Goal: Task Accomplishment & Management: Use online tool/utility

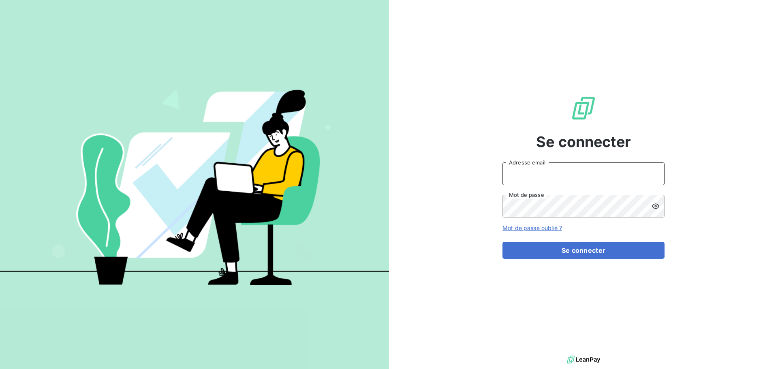
click at [562, 171] on input "Adresse email" at bounding box center [584, 174] width 162 height 23
type input "[PERSON_NAME][EMAIL_ADDRESS][DOMAIN_NAME]"
click at [503, 242] on button "Se connecter" at bounding box center [584, 250] width 162 height 17
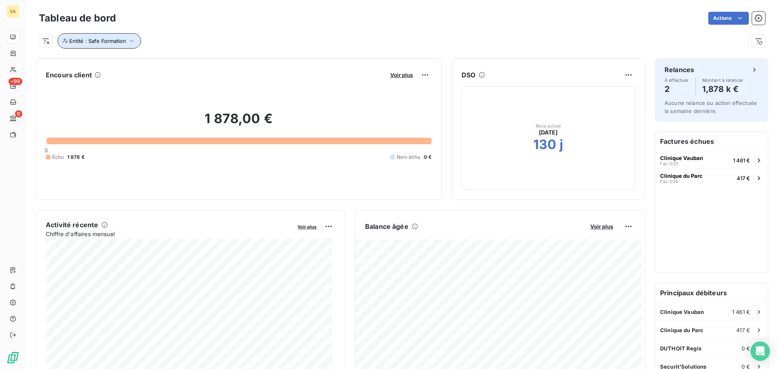
click at [113, 45] on button "Entité : Safe Formation" at bounding box center [100, 40] width 84 height 15
click at [197, 63] on icon at bounding box center [196, 62] width 5 height 5
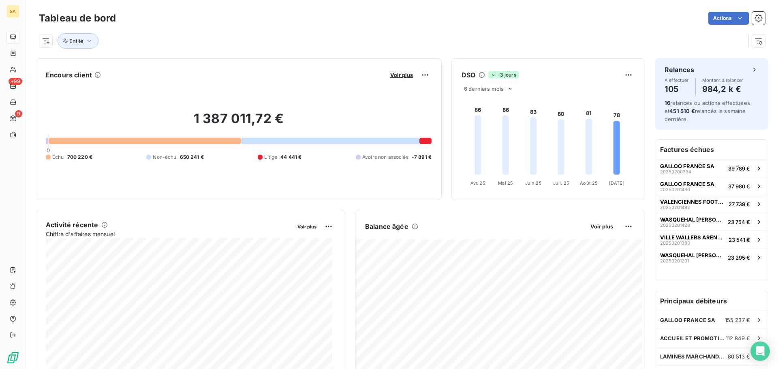
click at [285, 51] on div "Tableau de bord Actions Entité" at bounding box center [402, 27] width 752 height 54
click at [84, 41] on button "Entité" at bounding box center [78, 40] width 41 height 15
click at [214, 68] on div at bounding box center [207, 62] width 117 height 17
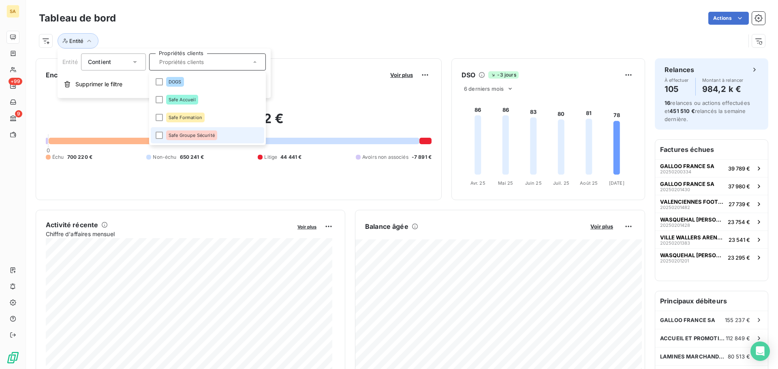
click at [191, 137] on span "Safe Groupe Sécurité" at bounding box center [192, 135] width 46 height 5
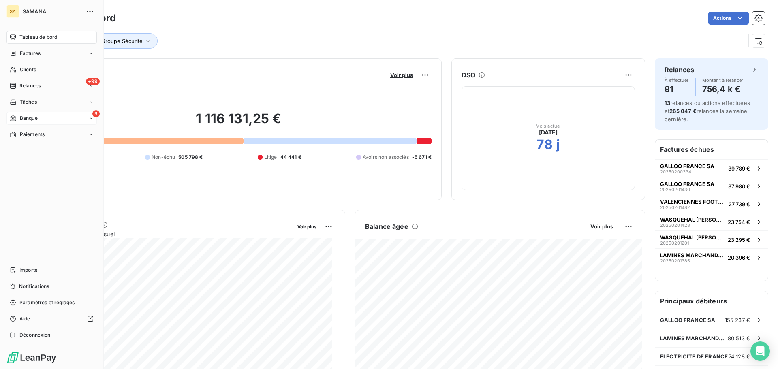
click at [34, 119] on span "Banque" at bounding box center [29, 118] width 18 height 7
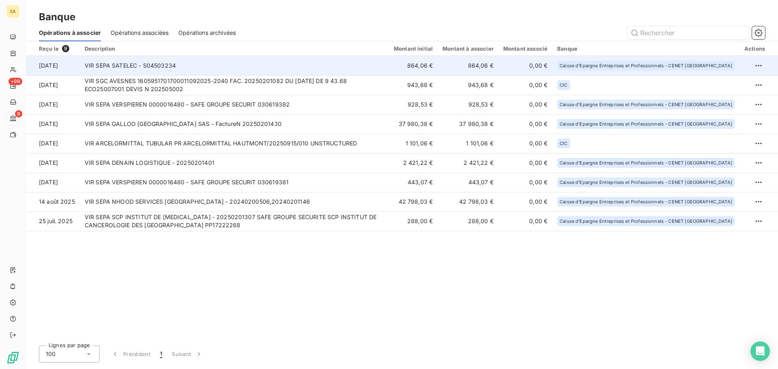
click at [217, 73] on td "VIR SEPA SATELEC - S04503234" at bounding box center [234, 65] width 309 height 19
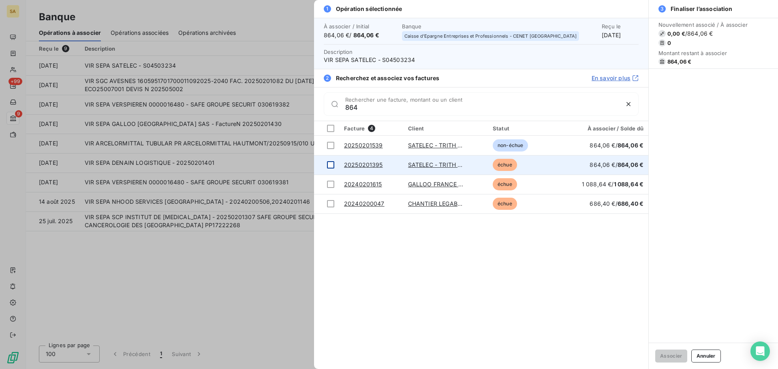
type input "864"
click at [330, 165] on div at bounding box center [330, 164] width 7 height 7
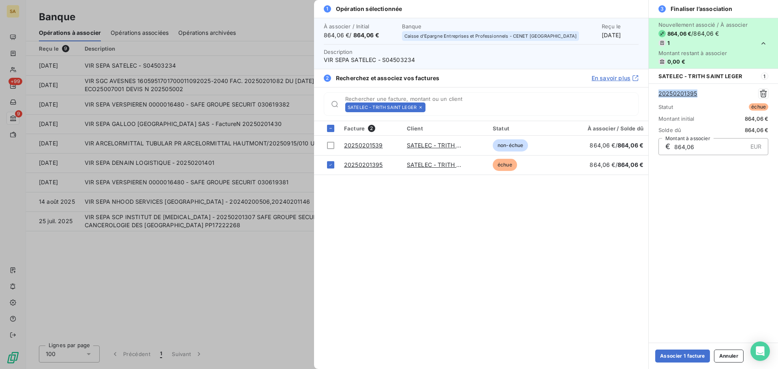
drag, startPoint x: 702, startPoint y: 96, endPoint x: 652, endPoint y: 96, distance: 50.7
click at [652, 96] on div "20250201395 Statut échue Montant initial 864,06 € Solde dû 864,06 € € 864,06 EU…" at bounding box center [713, 122] width 129 height 77
copy link "20250201395"
click at [685, 352] on button "Associer 1 facture" at bounding box center [682, 356] width 55 height 13
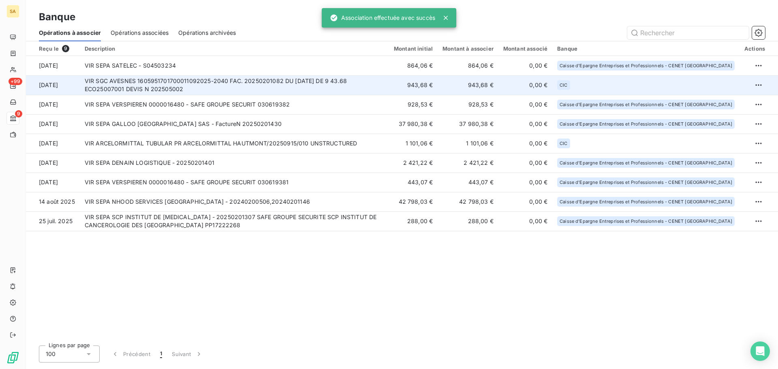
click at [122, 88] on td "VIR SGC AVESNES 1605951701700011092025-2040 FAC. 20250201082 DU [DATE] DE 9 43.…" at bounding box center [234, 84] width 309 height 19
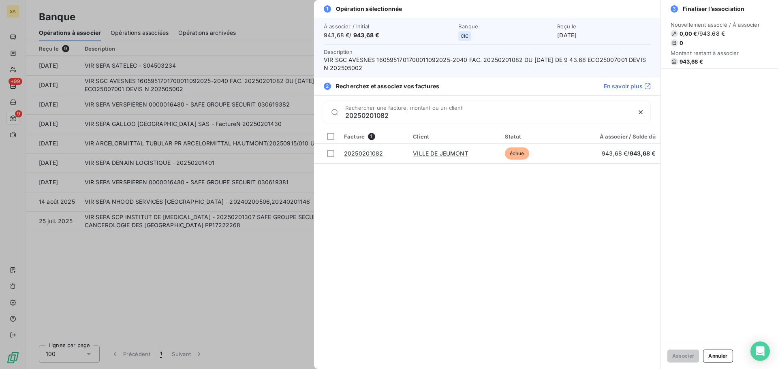
type input "20250201082"
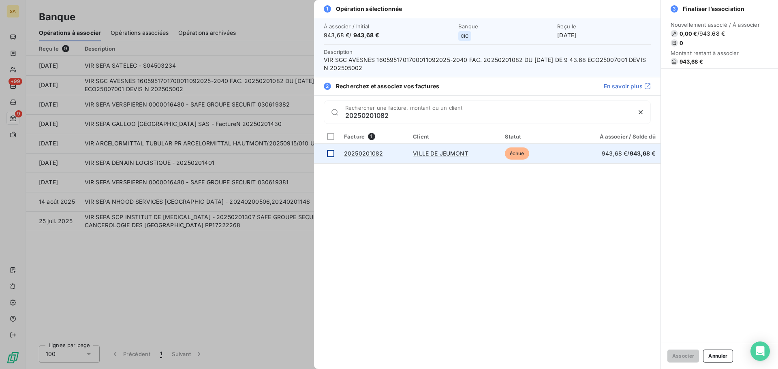
click at [332, 154] on div at bounding box center [330, 153] width 7 height 7
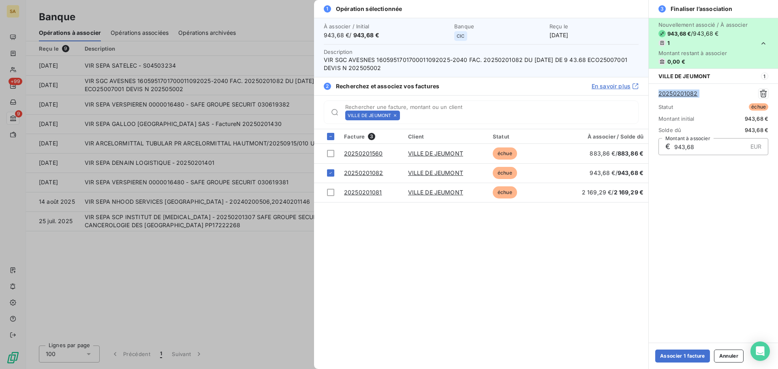
drag, startPoint x: 727, startPoint y: 88, endPoint x: 650, endPoint y: 99, distance: 77.7
click at [650, 99] on div "20250201082 Statut échue Montant initial 943,68 € Solde dû 943,68 € € 943,68 EU…" at bounding box center [713, 122] width 129 height 77
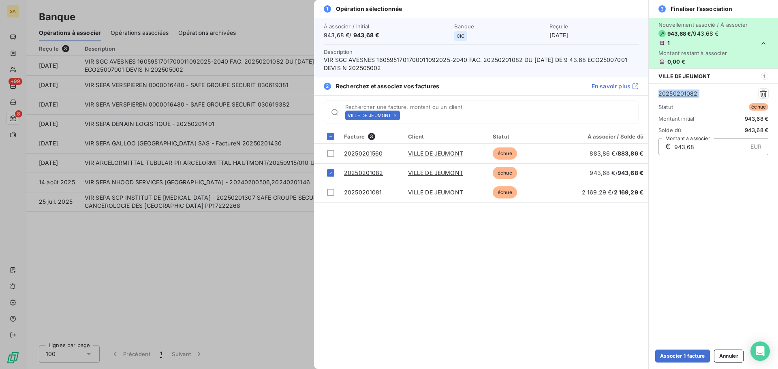
copy div "20250201082"
click at [688, 356] on button "Associer 1 facture" at bounding box center [682, 356] width 55 height 13
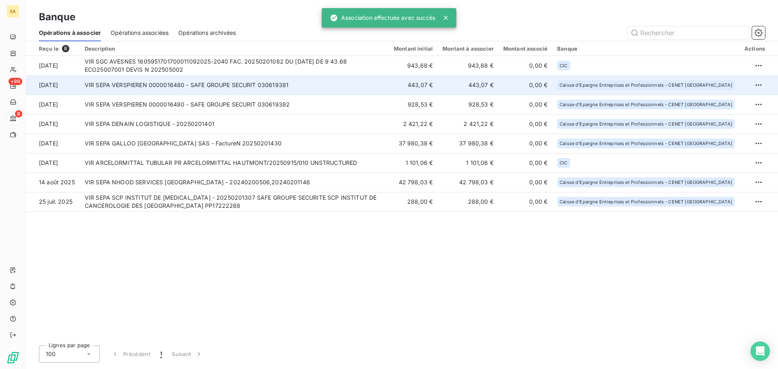
click at [176, 81] on td "VIR SEPA VERSPIEREN 0000016480 - SAFE GROUPE SECURIT 030619381" at bounding box center [234, 84] width 309 height 19
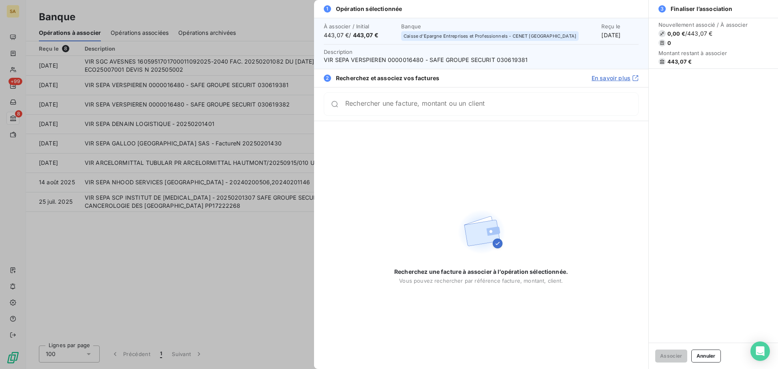
click at [102, 191] on div at bounding box center [389, 184] width 778 height 369
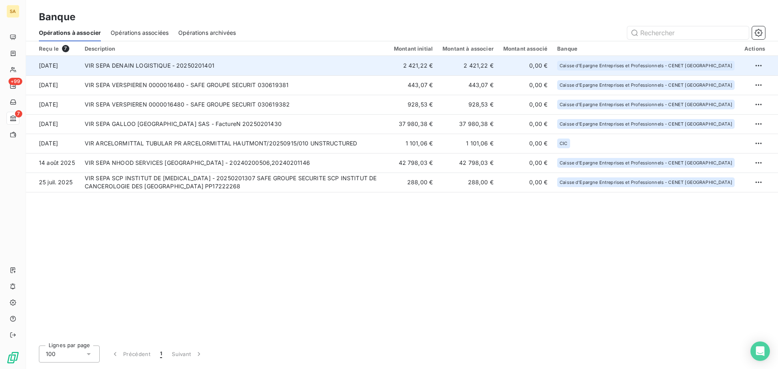
click at [176, 62] on td "VIR SEPA DENAIN LOGISTIQUE - 20250201401" at bounding box center [234, 65] width 309 height 19
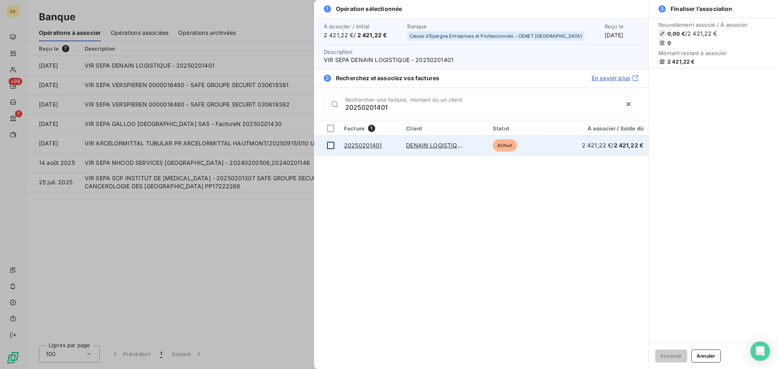
type input "20250201401"
click at [330, 146] on div at bounding box center [330, 145] width 7 height 7
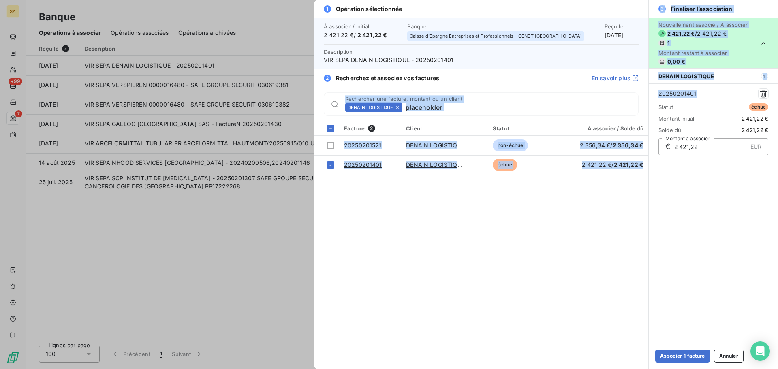
drag, startPoint x: 708, startPoint y: 92, endPoint x: 646, endPoint y: 98, distance: 61.9
click at [646, 98] on div "1 Opération sélectionnée À associer / Initial 2 421,22 € / 2 421,22 € Banque Ca…" at bounding box center [546, 184] width 464 height 369
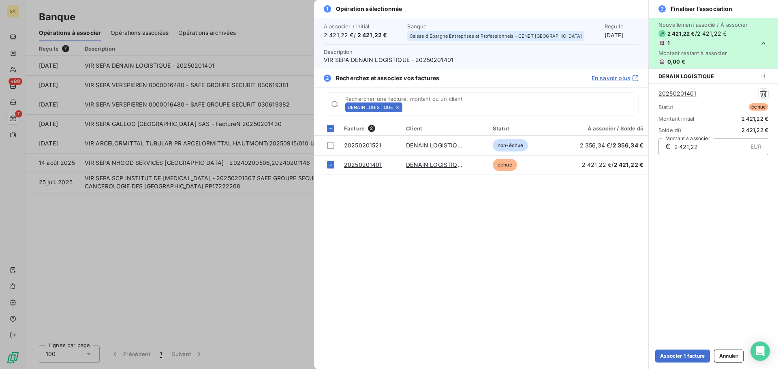
click at [747, 190] on div "Nouvellement associé / À associer 2 421,22 € / 2 421,22 € 1 Montant restant à a…" at bounding box center [713, 180] width 129 height 325
drag, startPoint x: 700, startPoint y: 96, endPoint x: 655, endPoint y: 96, distance: 44.6
click at [655, 96] on div "20250201401 Statut échue Montant initial 2 421,22 € Solde dû 2 421,22 € € 2 421…" at bounding box center [713, 122] width 129 height 77
copy link "20250201401"
click at [685, 356] on button "Associer 1 facture" at bounding box center [682, 356] width 55 height 13
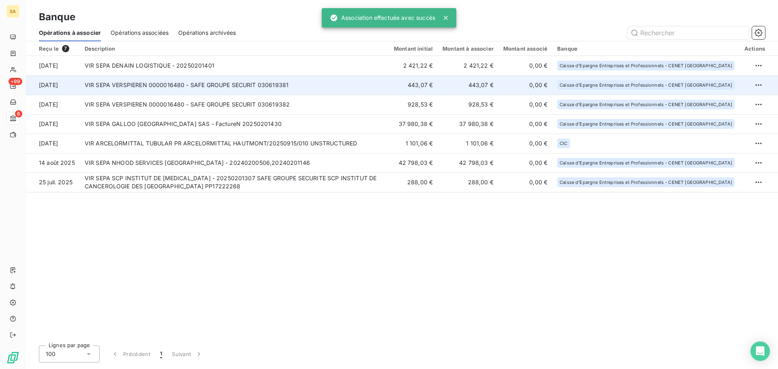
click at [197, 83] on td "VIR SEPA VERSPIEREN 0000016480 - SAFE GROUPE SECURIT 030619381" at bounding box center [234, 84] width 309 height 19
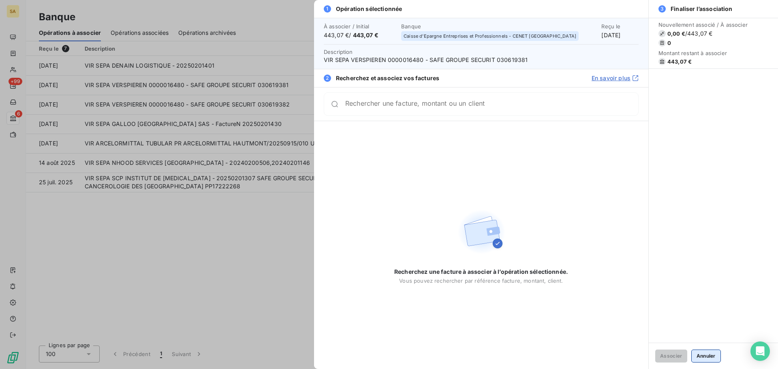
click at [718, 359] on button "Annuler" at bounding box center [707, 356] width 30 height 13
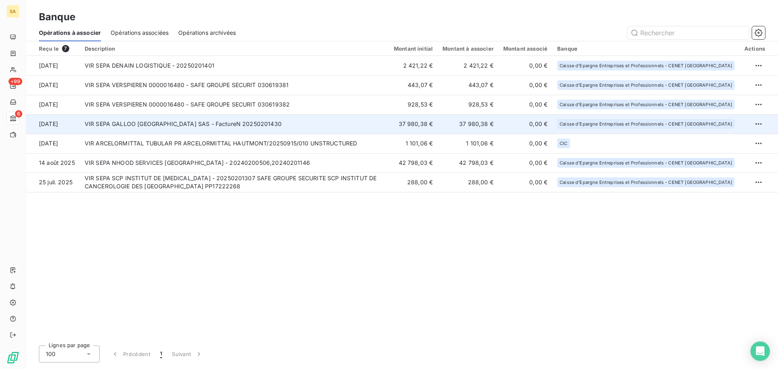
click at [355, 118] on td "VIR SEPA GALLOO [GEOGRAPHIC_DATA] SAS - FactureN 20250201430" at bounding box center [234, 123] width 309 height 19
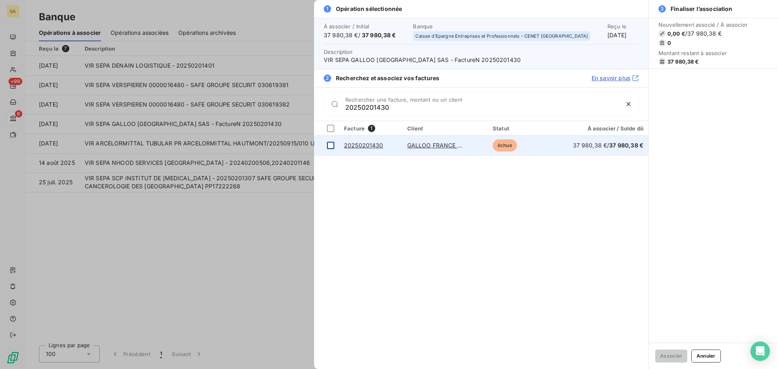
type input "20250201430"
click at [331, 145] on div at bounding box center [330, 145] width 7 height 7
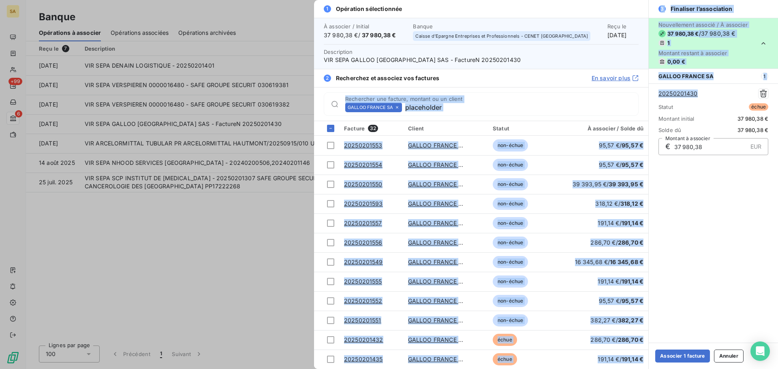
drag, startPoint x: 712, startPoint y: 96, endPoint x: 635, endPoint y: 101, distance: 77.6
click at [635, 101] on div "1 Opération sélectionnée À associer / Initial 37 980,38 € / 37 980,38 € Banque …" at bounding box center [546, 184] width 464 height 369
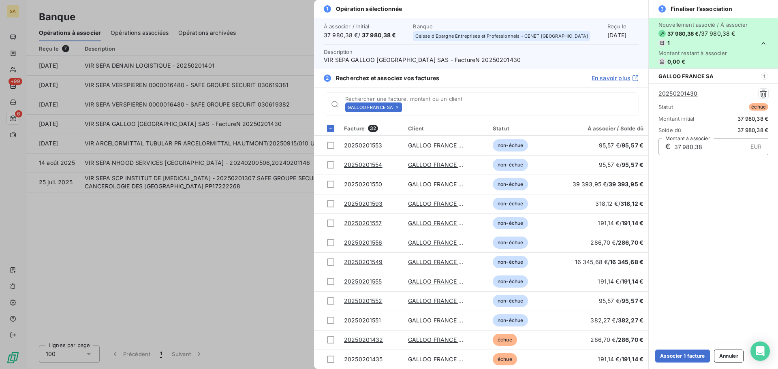
drag, startPoint x: 750, startPoint y: 215, endPoint x: 745, endPoint y: 204, distance: 12.3
click at [750, 215] on div "Nouvellement associé / À associer 37 980,38 € / 37 980,38 € 1 Montant restant à…" at bounding box center [713, 180] width 129 height 325
drag, startPoint x: 704, startPoint y: 96, endPoint x: 660, endPoint y: 93, distance: 44.7
click at [660, 93] on div "20250201430" at bounding box center [714, 94] width 110 height 10
copy link "20250201430"
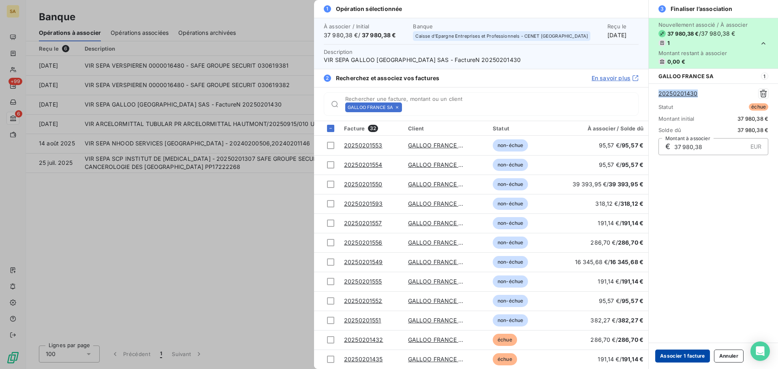
click at [669, 360] on button "Associer 1 facture" at bounding box center [682, 356] width 55 height 13
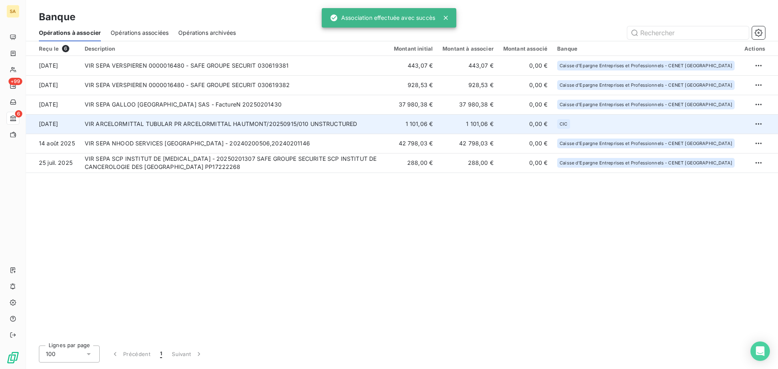
click at [221, 128] on td "VIR ARCELORMITTAL TUBULAR PR ARCELORMITTAL HAUTMONT/20250915/010 UNSTRUCTURED" at bounding box center [234, 123] width 309 height 19
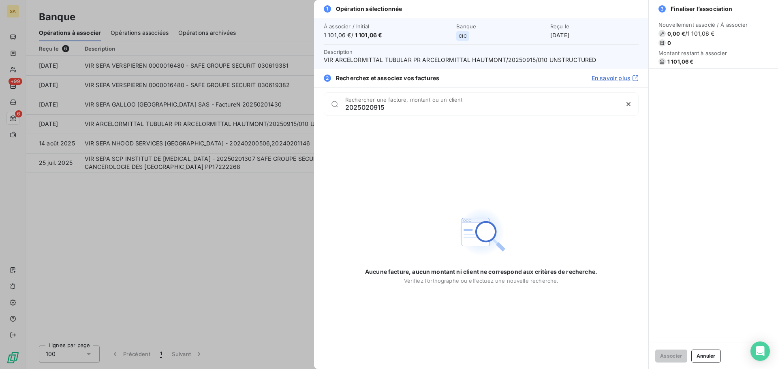
drag, startPoint x: 447, startPoint y: 111, endPoint x: 234, endPoint y: 98, distance: 213.7
click at [234, 369] on div "1 Opération sélectionnée À associer / Initial 1 101,06 € / 1 101,06 € Banque CI…" at bounding box center [389, 369] width 778 height 0
type input "1101.06"
click at [184, 239] on div at bounding box center [389, 184] width 778 height 369
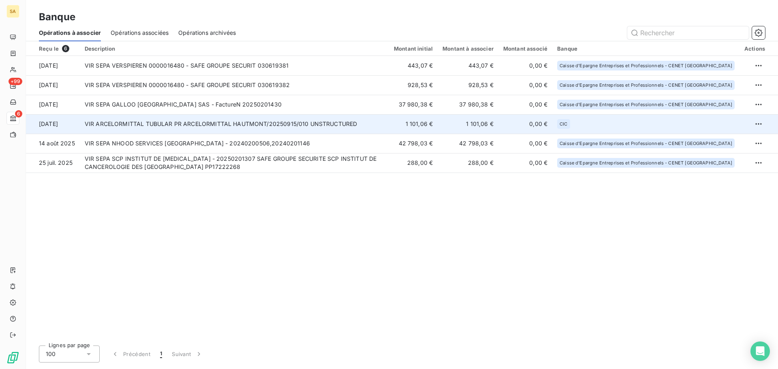
click at [185, 126] on td "VIR ARCELORMITTAL TUBULAR PR ARCELORMITTAL HAUTMONT/20250915/010 UNSTRUCTURED" at bounding box center [234, 123] width 309 height 19
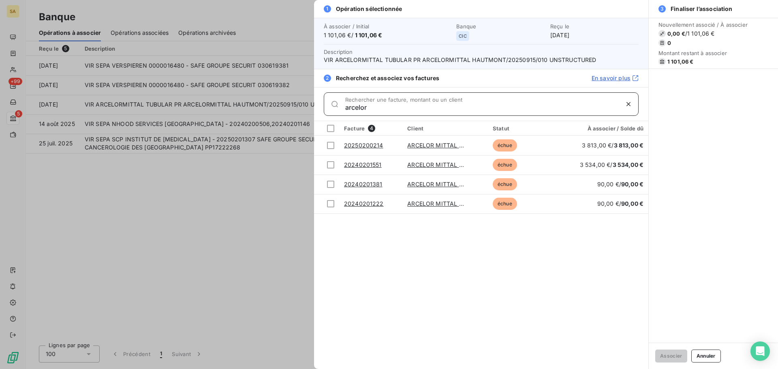
type input "arcelor"
click at [257, 198] on div at bounding box center [389, 184] width 778 height 369
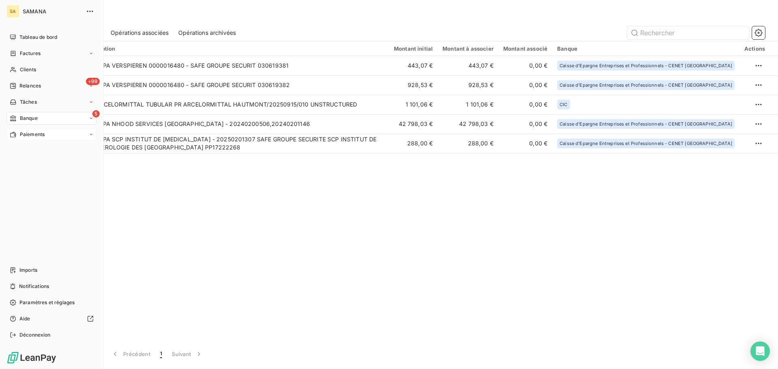
click at [20, 133] on span "Paiements" at bounding box center [32, 134] width 25 height 7
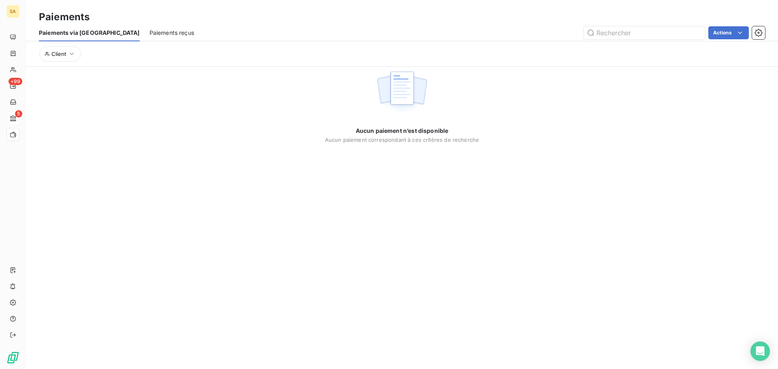
click at [150, 32] on span "Paiements reçus" at bounding box center [172, 33] width 45 height 8
